Goal: Information Seeking & Learning: Learn about a topic

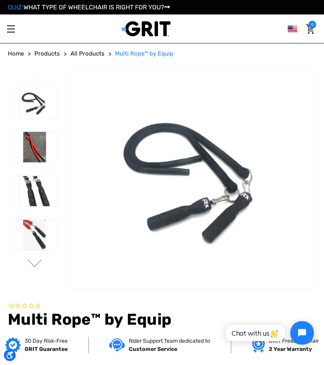
click at [134, 30] on img at bounding box center [146, 29] width 49 height 16
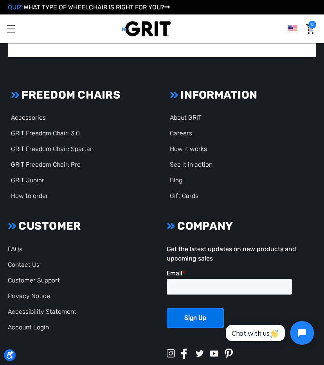
scroll to position [1578, 0]
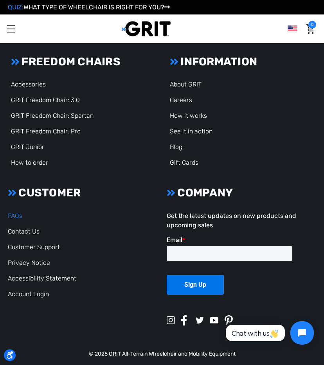
click at [15, 212] on link "FAQs" at bounding box center [15, 215] width 14 height 7
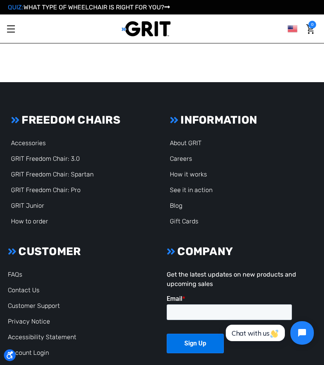
scroll to position [3440, 0]
